Goal: Information Seeking & Learning: Understand process/instructions

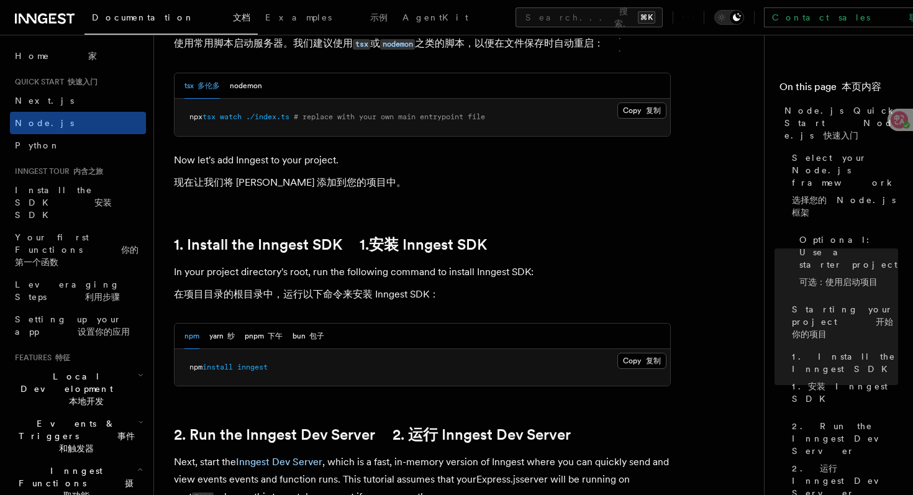
scroll to position [959, 0]
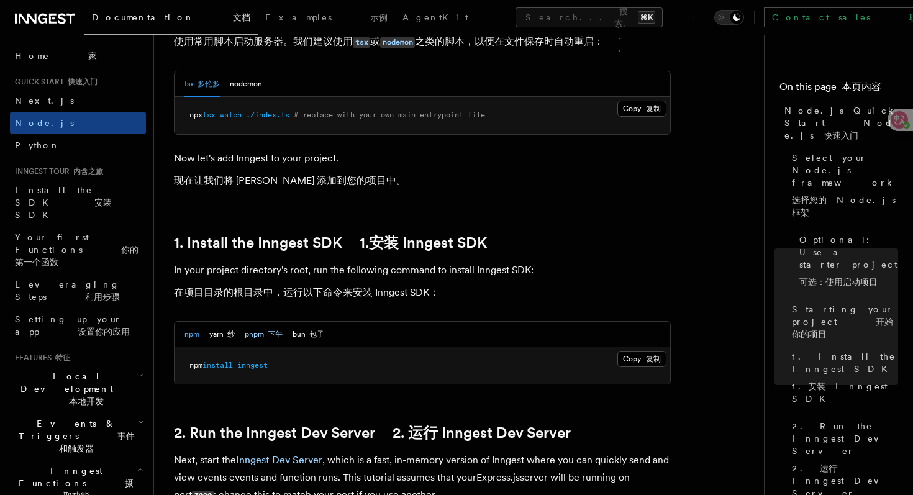
click at [255, 334] on button "pnpm 下午" at bounding box center [264, 334] width 38 height 25
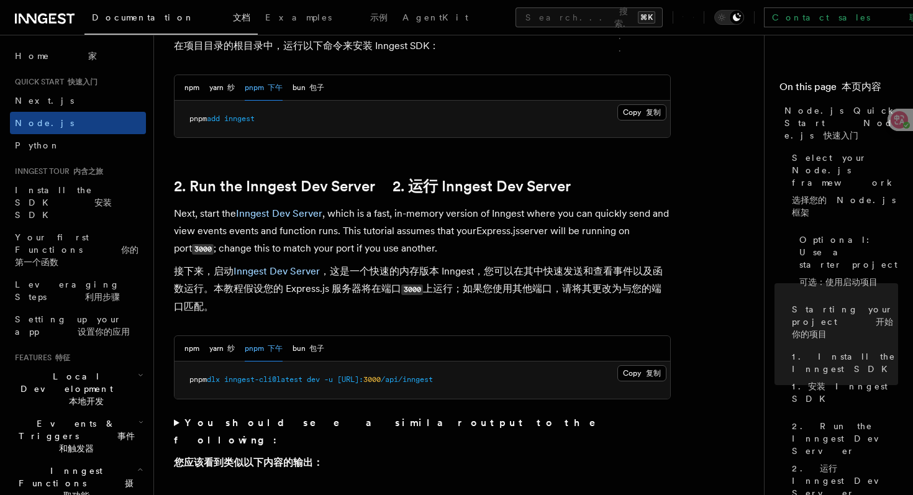
scroll to position [1213, 0]
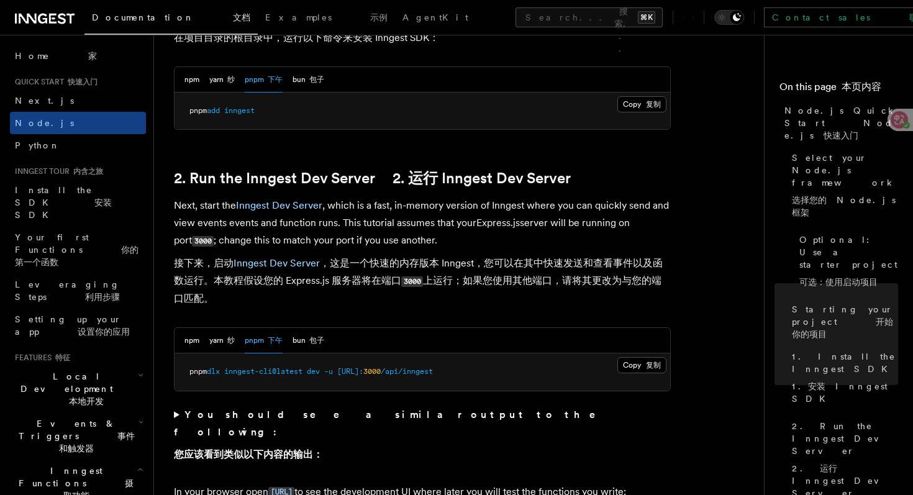
click at [296, 370] on span "inngest-cli@latest" at bounding box center [263, 371] width 78 height 9
copy div "pnpm dlx inngest-cli@latest dev -u [URL]: 3000 /api/inngest"
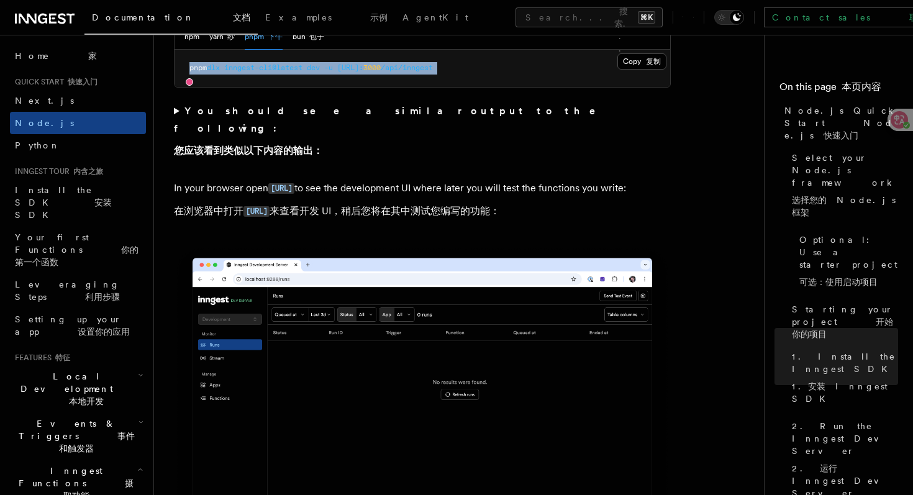
scroll to position [1370, 0]
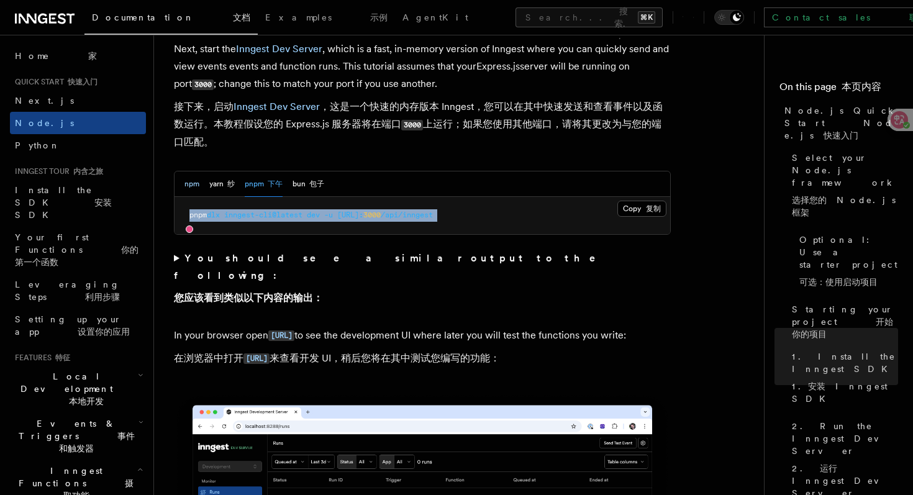
click at [186, 183] on button "npm" at bounding box center [191, 183] width 15 height 25
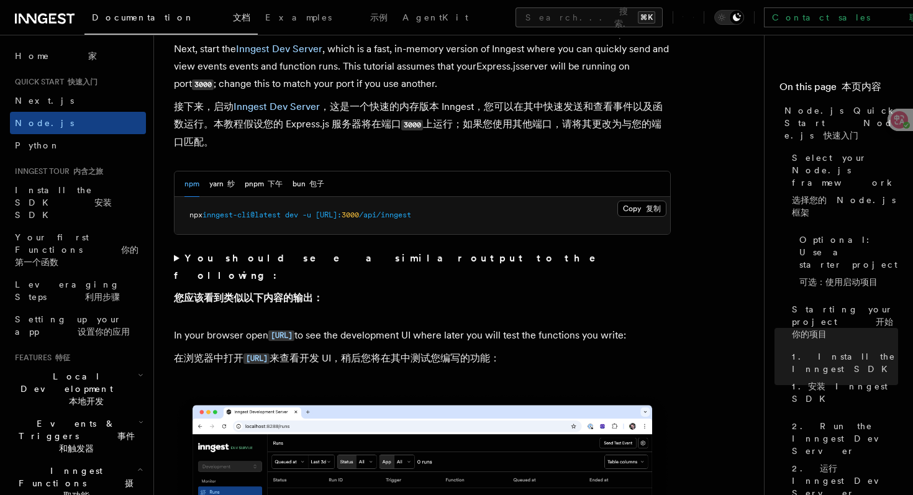
click at [274, 214] on span "inngest-cli@latest" at bounding box center [241, 215] width 78 height 9
copy div "npx inngest-cli@latest dev -u [URL]: 3000 /api/inngest"
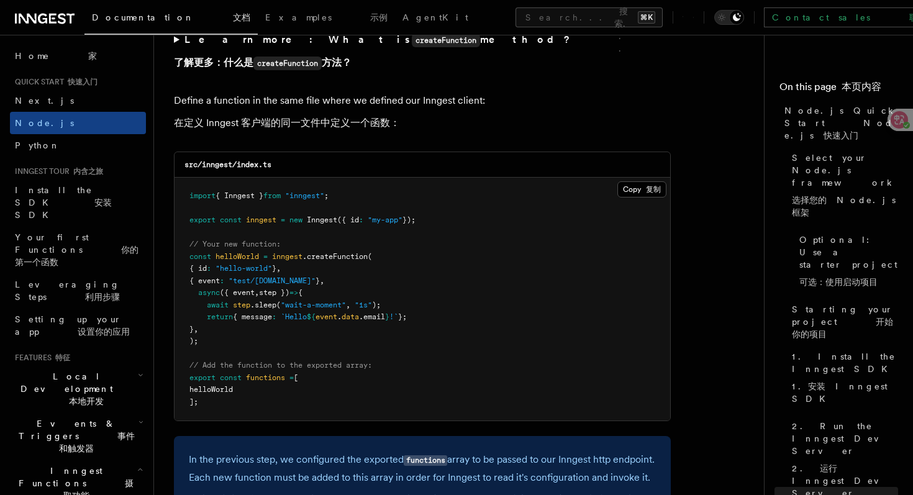
scroll to position [3198, 0]
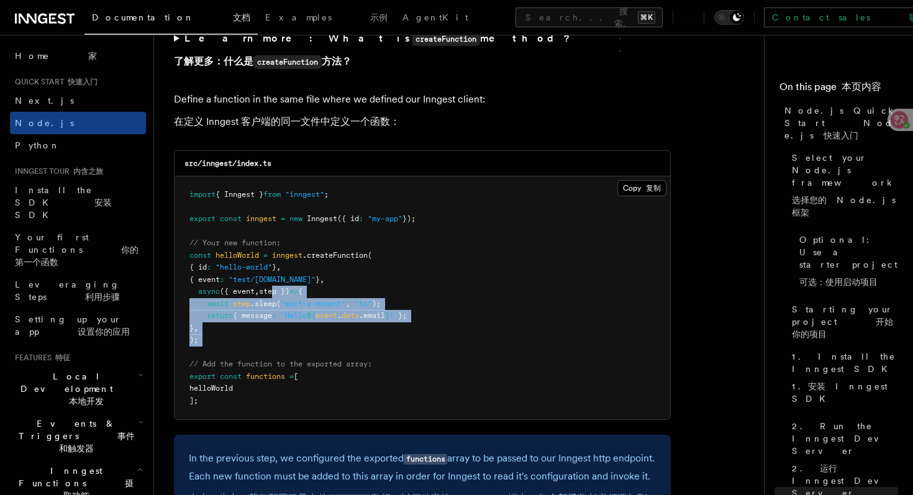
drag, startPoint x: 279, startPoint y: 299, endPoint x: 301, endPoint y: 355, distance: 60.3
click at [301, 355] on pre "import { Inngest } from "inngest" ; export const inngest = new Inngest ({ id : …" at bounding box center [423, 297] width 496 height 243
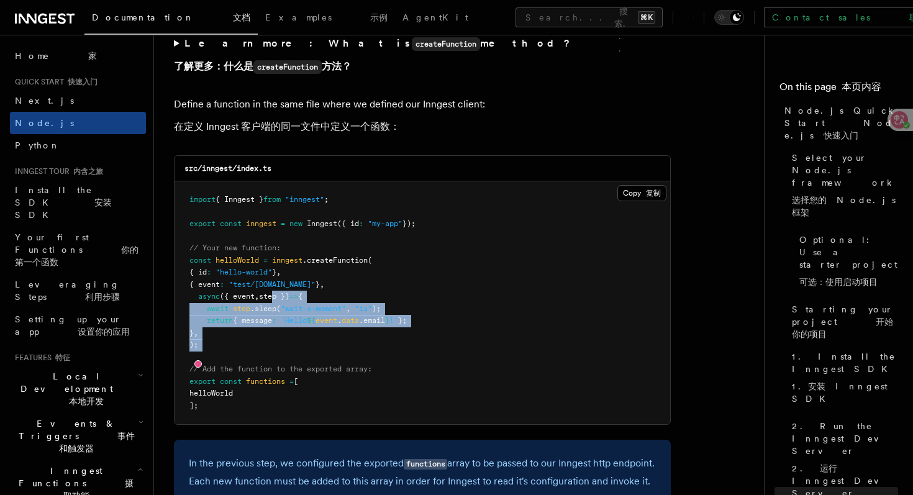
scroll to position [3208, 0]
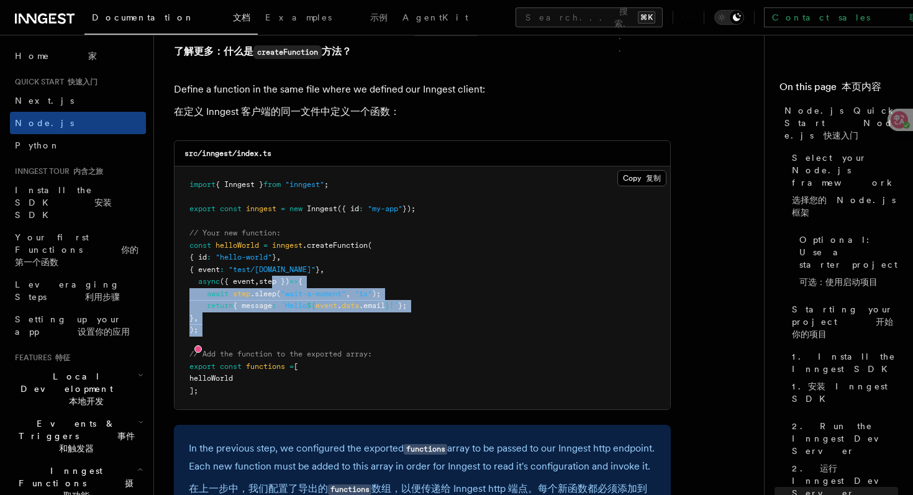
click at [358, 355] on pre "import { Inngest } from "inngest" ; export const inngest = new Inngest ({ id : …" at bounding box center [423, 287] width 496 height 243
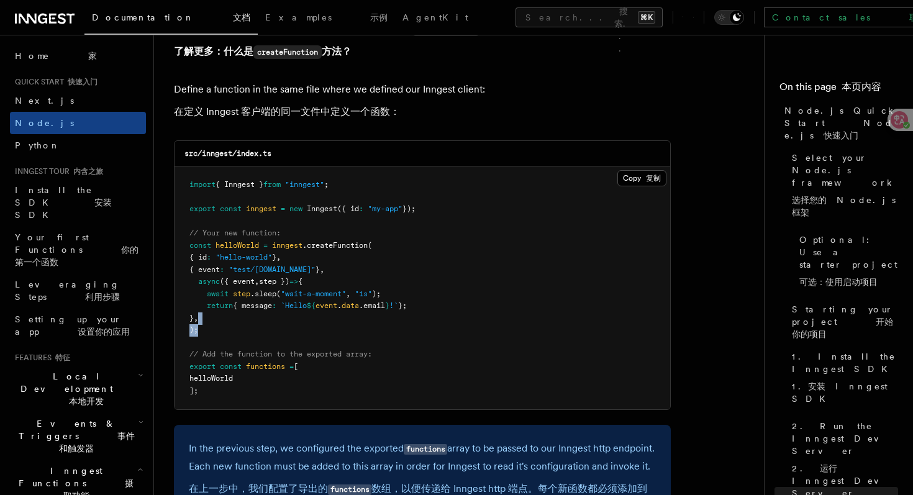
drag, startPoint x: 334, startPoint y: 339, endPoint x: 345, endPoint y: 325, distance: 17.7
click at [345, 326] on pre "import { Inngest } from "inngest" ; export const inngest = new Inngest ({ id : …" at bounding box center [423, 287] width 496 height 243
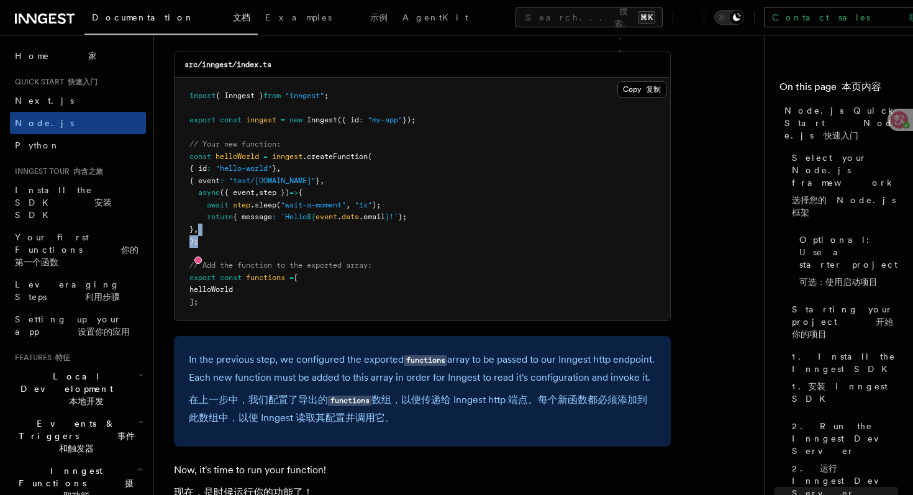
scroll to position [3298, 0]
click at [233, 281] on span "const" at bounding box center [231, 276] width 22 height 9
copy span "const"
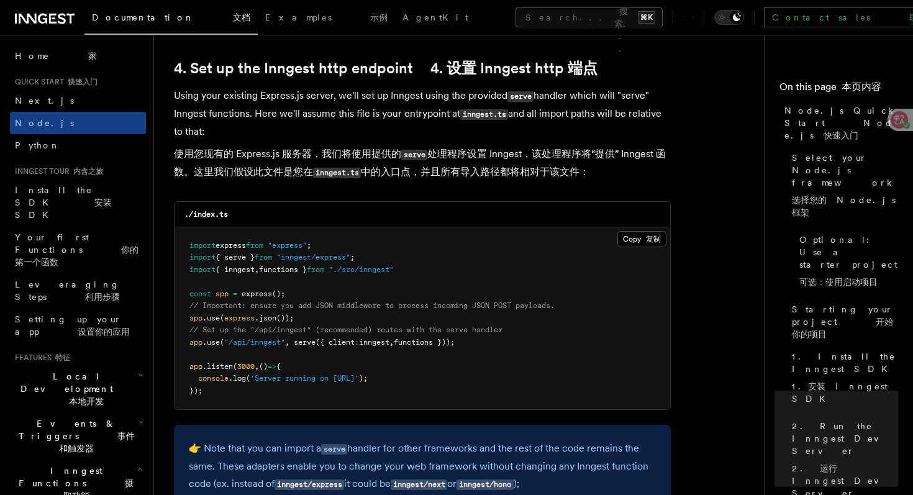
scroll to position [2433, 0]
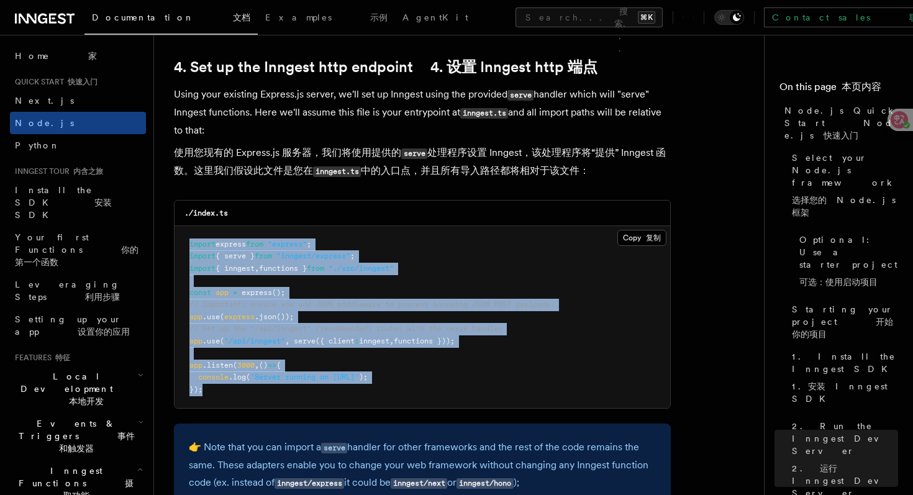
drag, startPoint x: 214, startPoint y: 394, endPoint x: 175, endPoint y: 231, distance: 167.5
click at [175, 231] on pre "import express from "express" ; import { serve } from "inngest/express" ; impor…" at bounding box center [423, 317] width 496 height 183
copy code "import express from "express" ; import { serve } from "inngest/express" ; impor…"
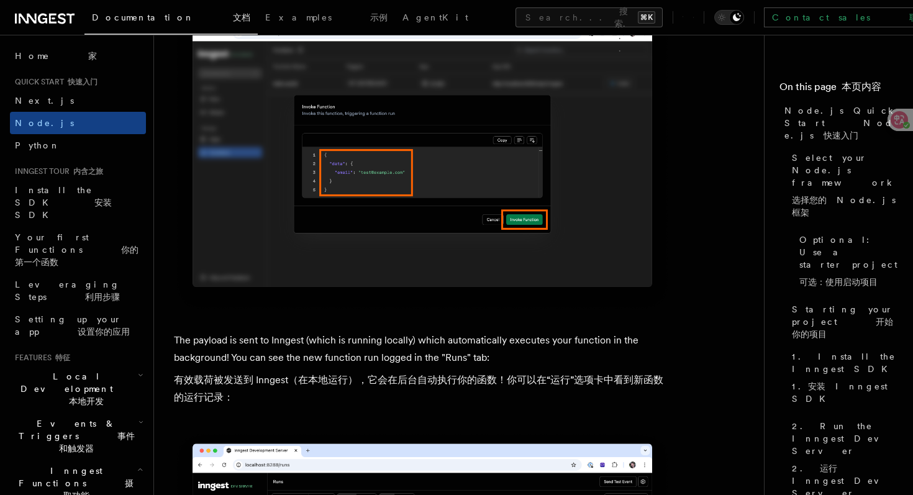
scroll to position [5017, 0]
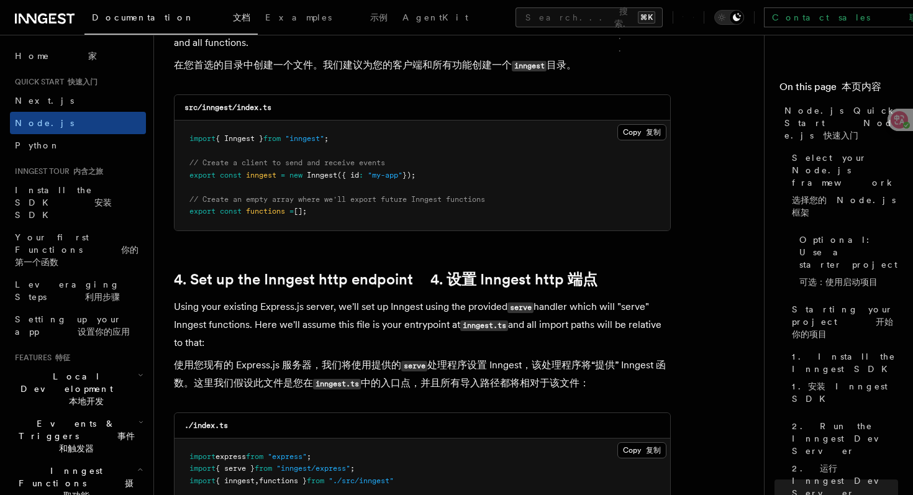
scroll to position [2056, 0]
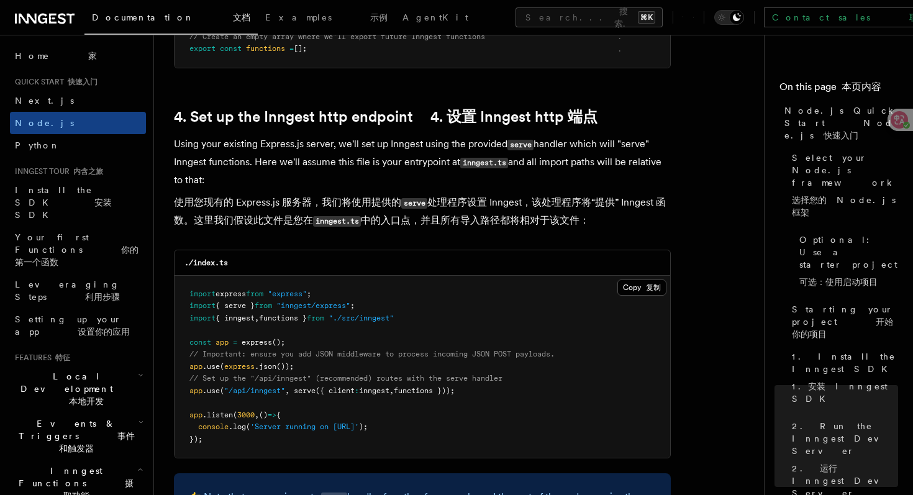
scroll to position [2435, 0]
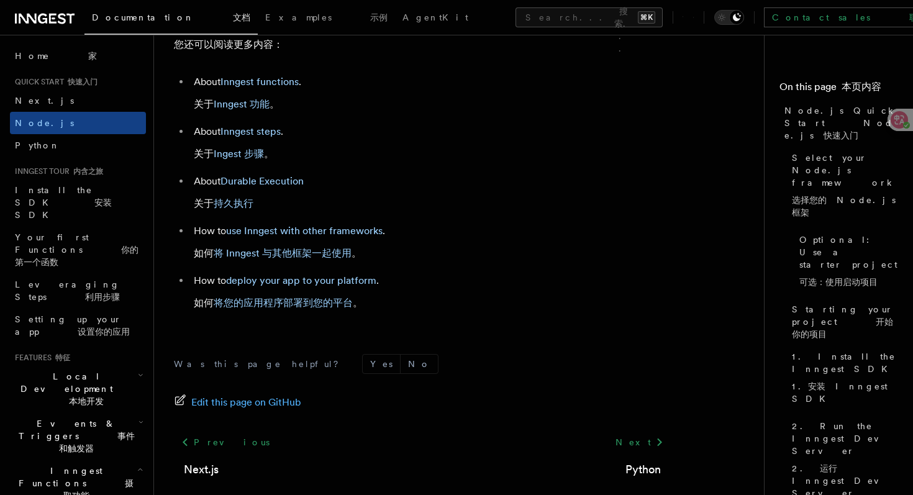
scroll to position [9568, 0]
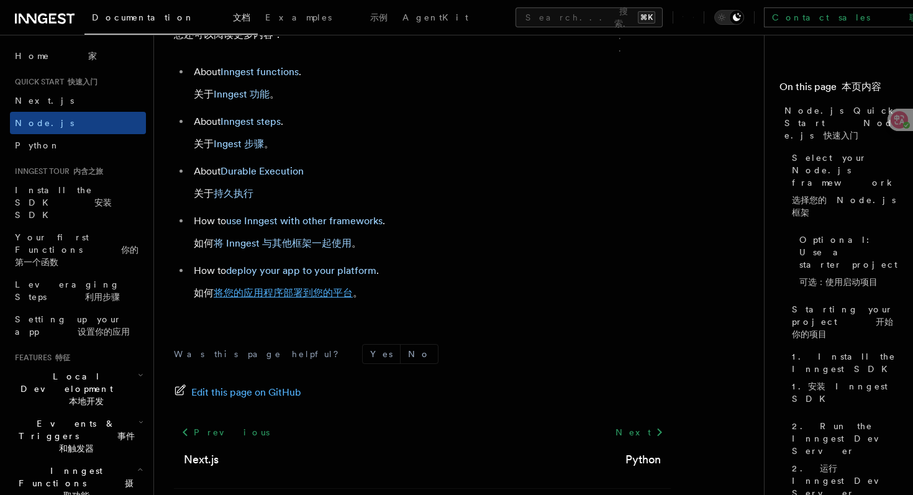
click at [308, 299] on link "将您的应用程序部署到您的平台" at bounding box center [283, 293] width 139 height 12
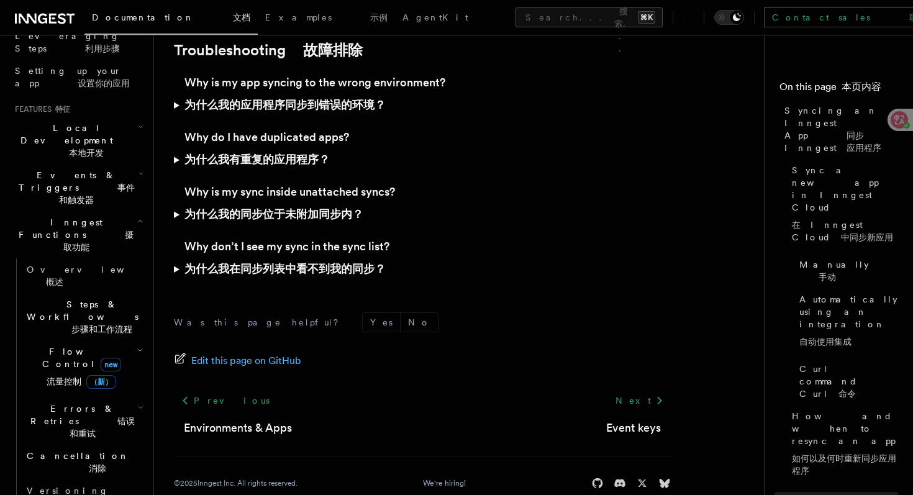
scroll to position [250, 0]
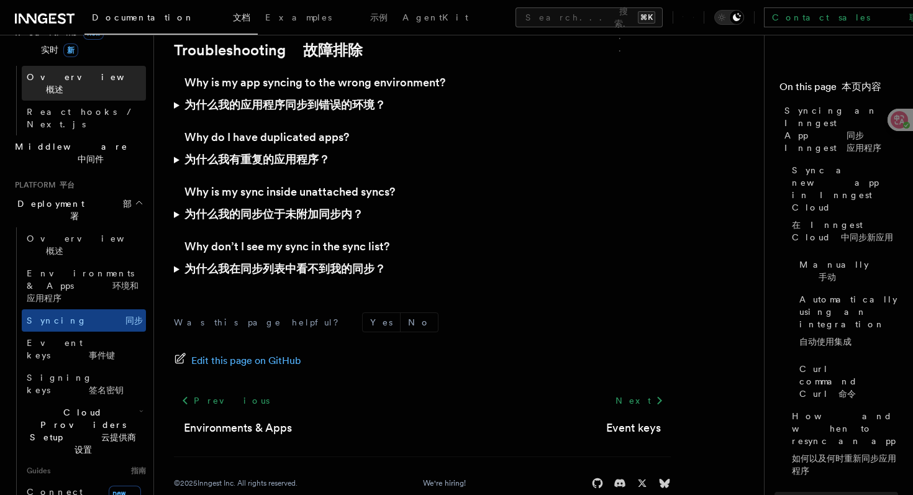
scroll to position [779, 0]
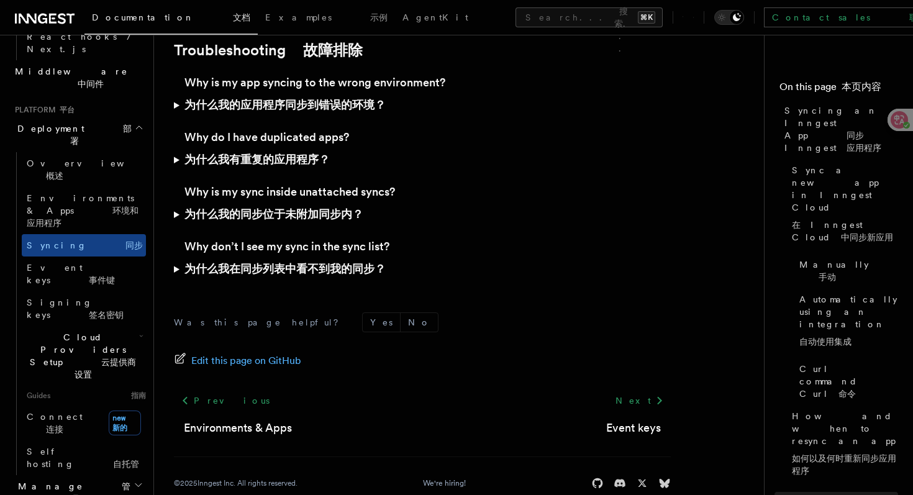
scroll to position [855, 0]
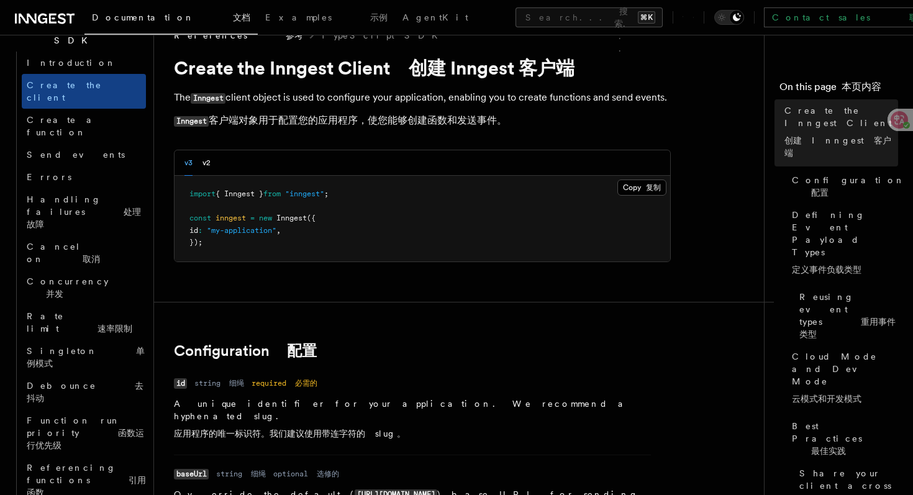
scroll to position [20, 0]
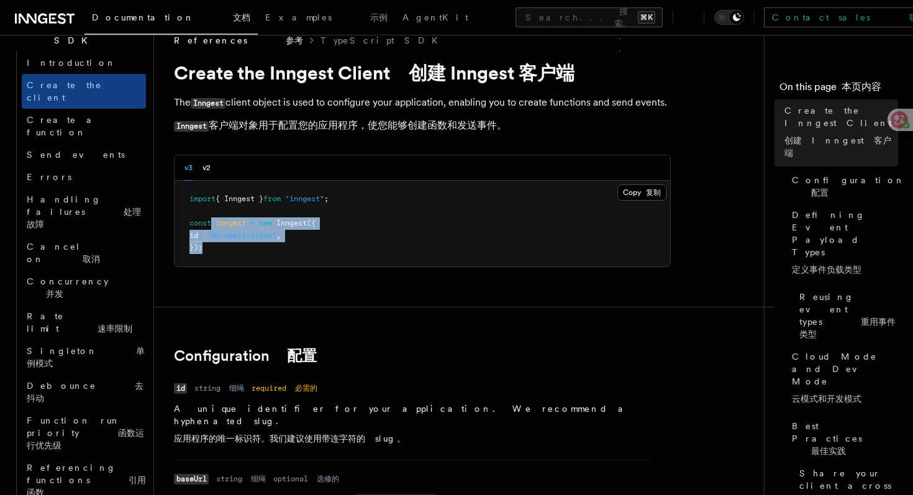
drag, startPoint x: 224, startPoint y: 248, endPoint x: 212, endPoint y: 225, distance: 25.6
click at [212, 225] on pre "import { Inngest } from "inngest" ; const inngest = new Inngest ({ id : "my-app…" at bounding box center [423, 224] width 496 height 86
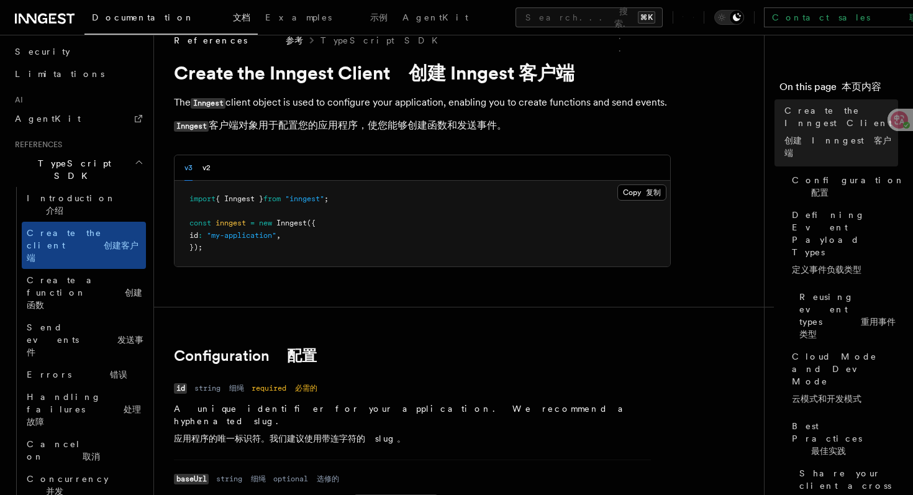
scroll to position [709, 0]
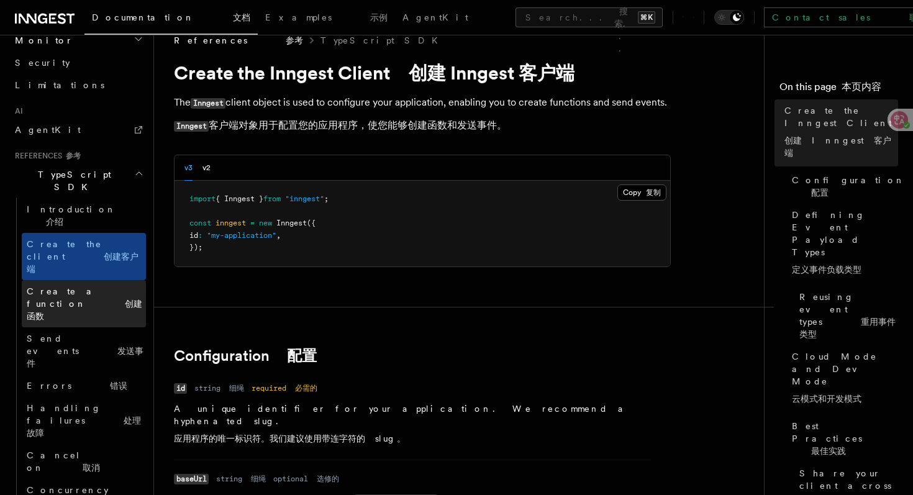
click at [108, 299] on font "创建函数" at bounding box center [85, 310] width 116 height 22
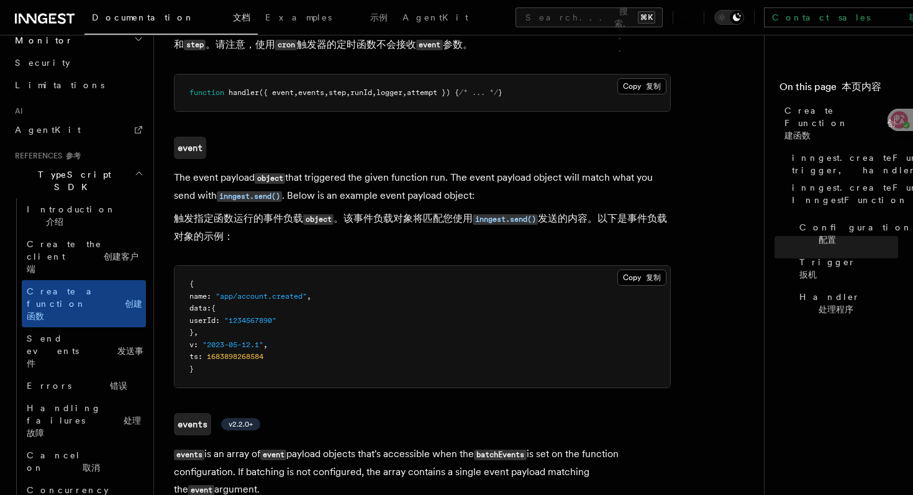
scroll to position [3075, 0]
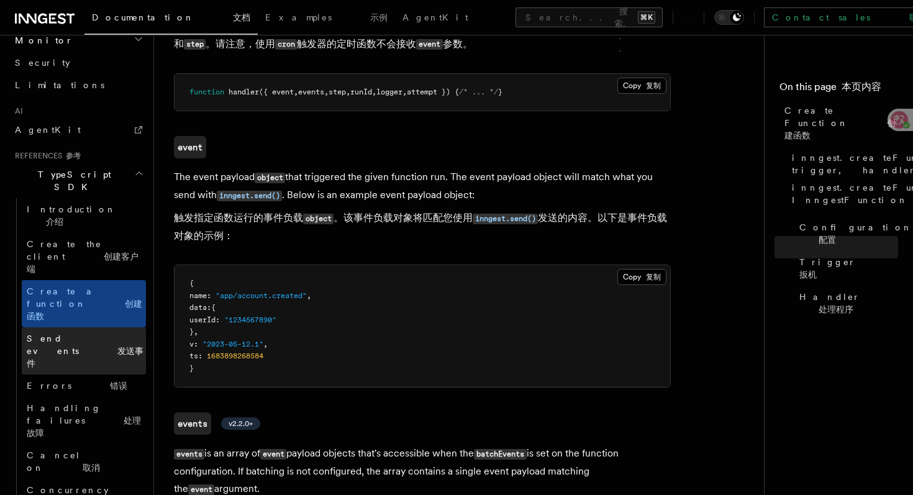
click at [106, 346] on font "发送事件" at bounding box center [85, 357] width 117 height 22
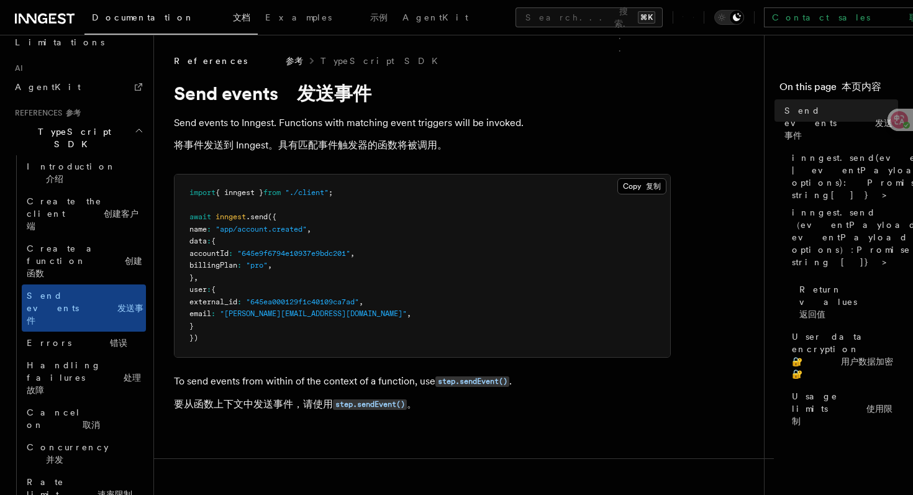
scroll to position [756, 0]
